Goal: Navigation & Orientation: Find specific page/section

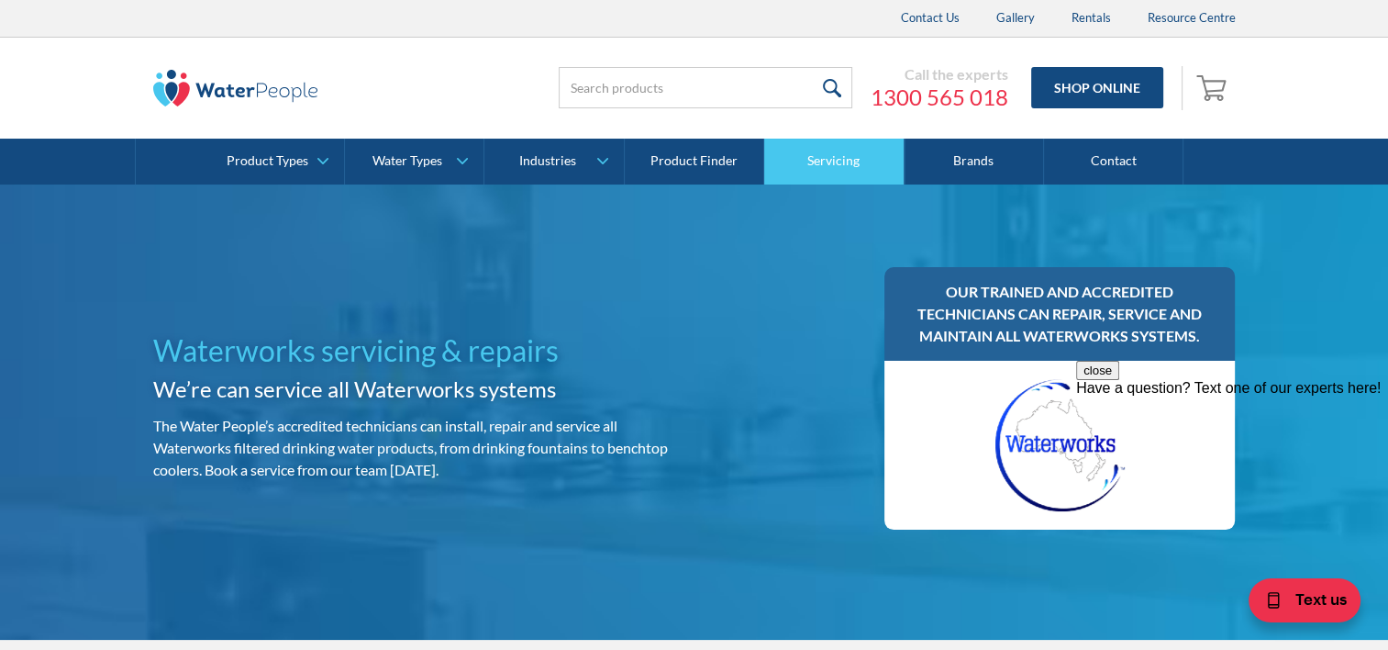
click at [825, 154] on link "Servicing" at bounding box center [833, 162] width 139 height 46
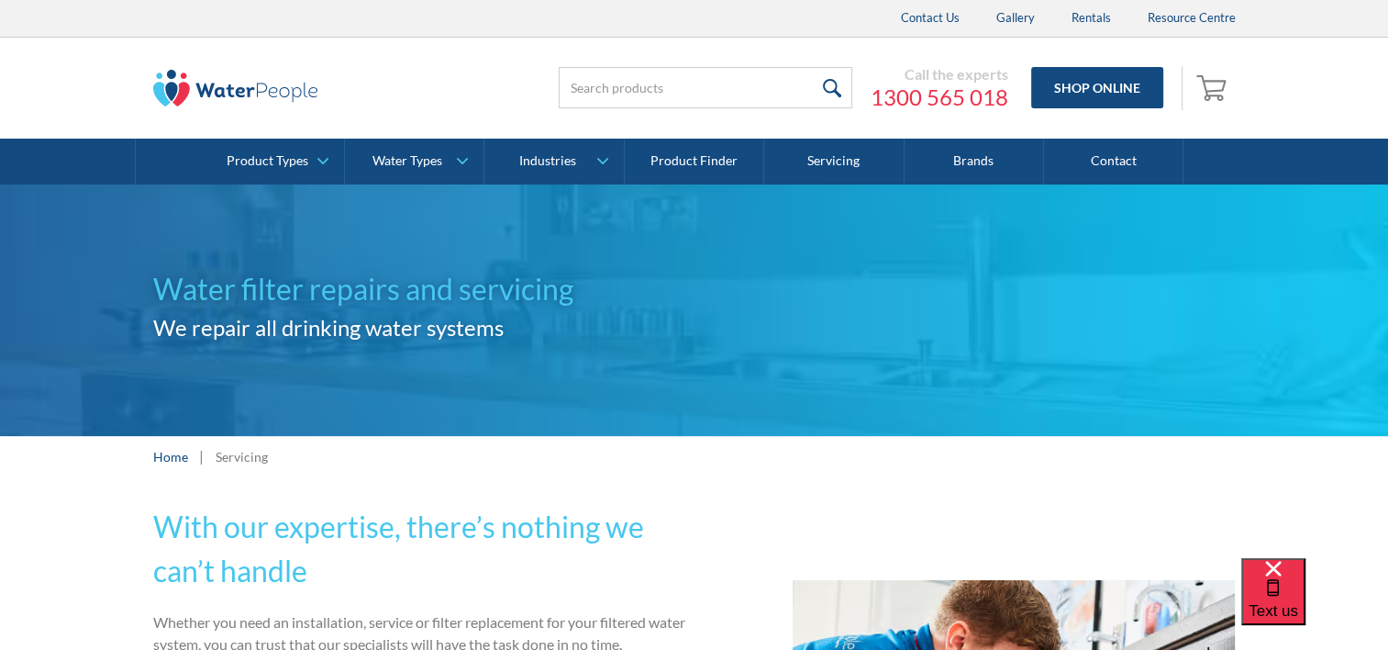
click at [826, 165] on link "Servicing" at bounding box center [833, 162] width 139 height 46
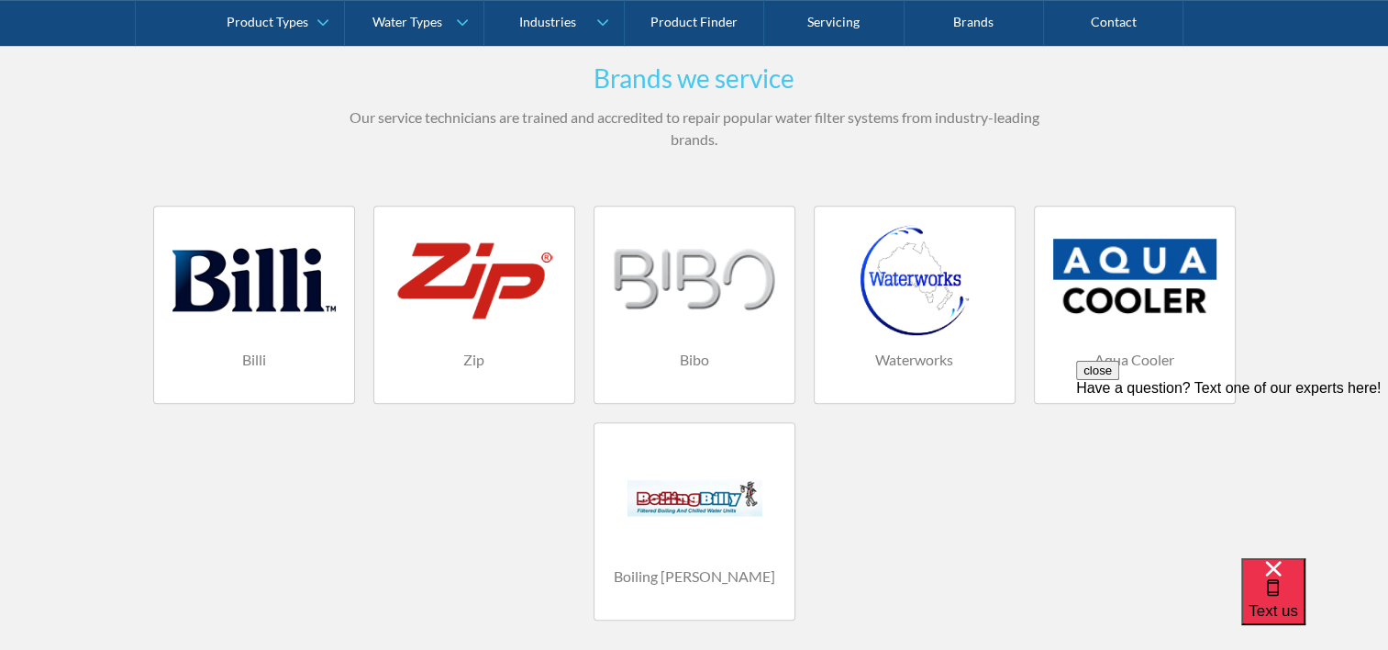
scroll to position [1468, 0]
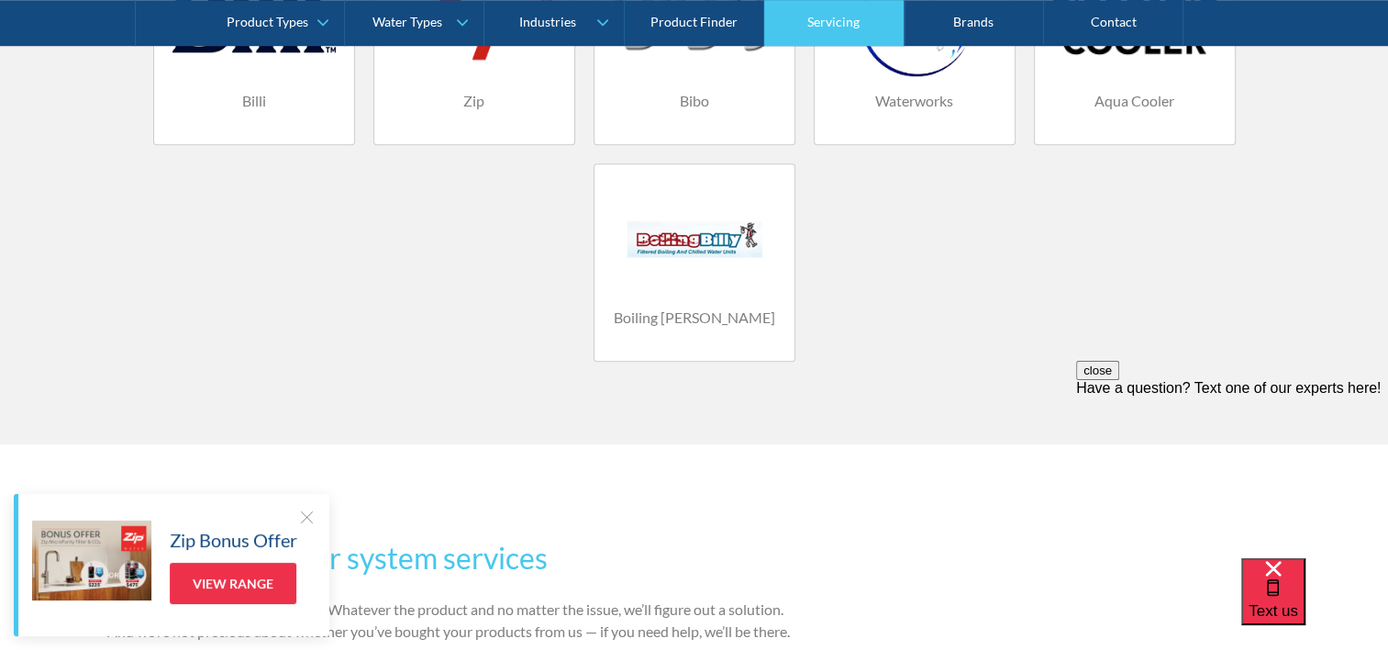
click at [836, 29] on link "Servicing" at bounding box center [833, 23] width 139 height 46
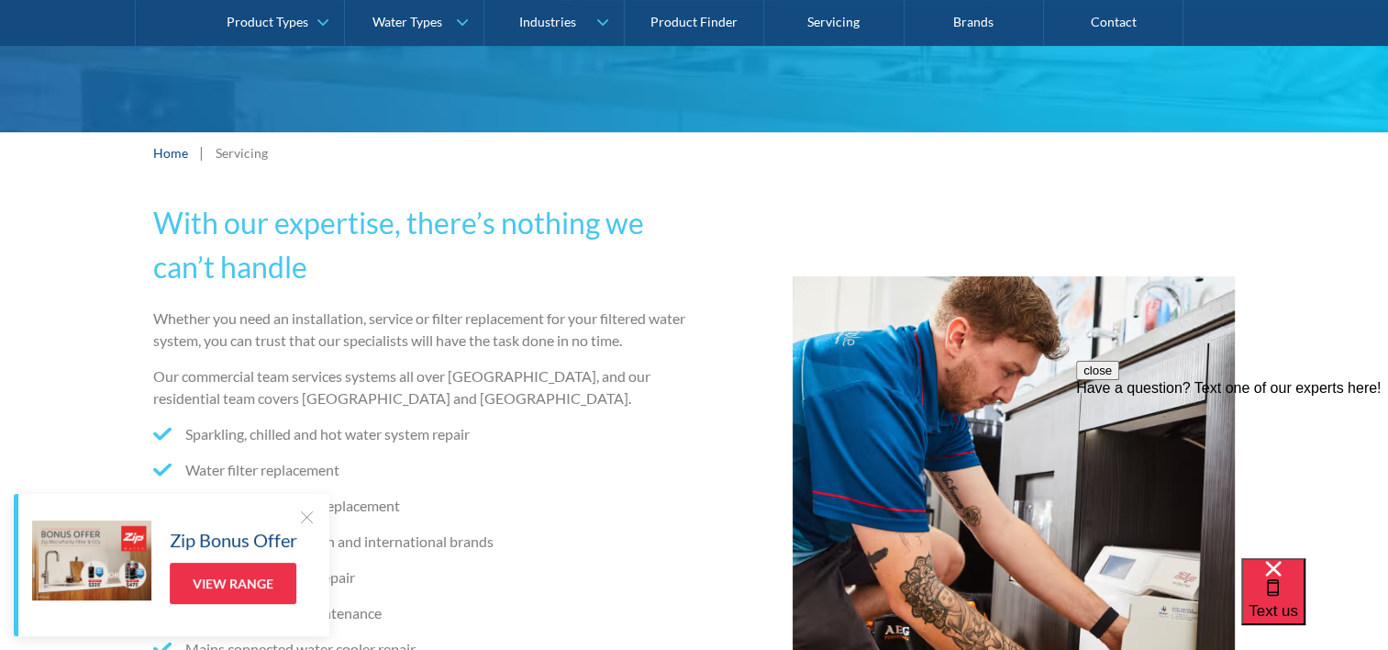
scroll to position [275, 0]
